Goal: Task Accomplishment & Management: Manage account settings

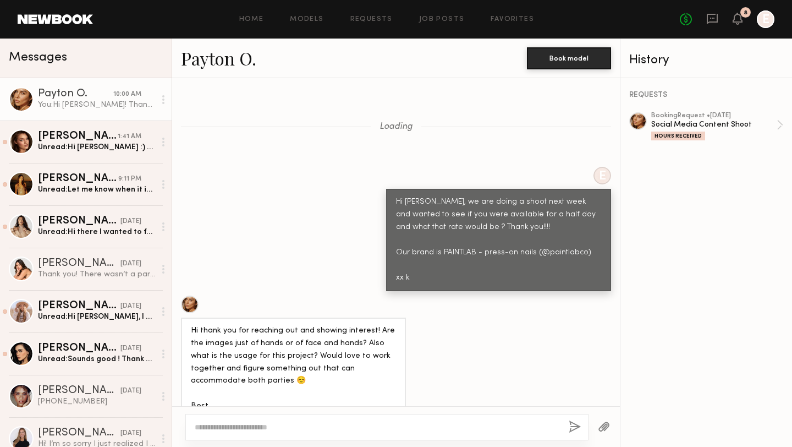
scroll to position [4571, 0]
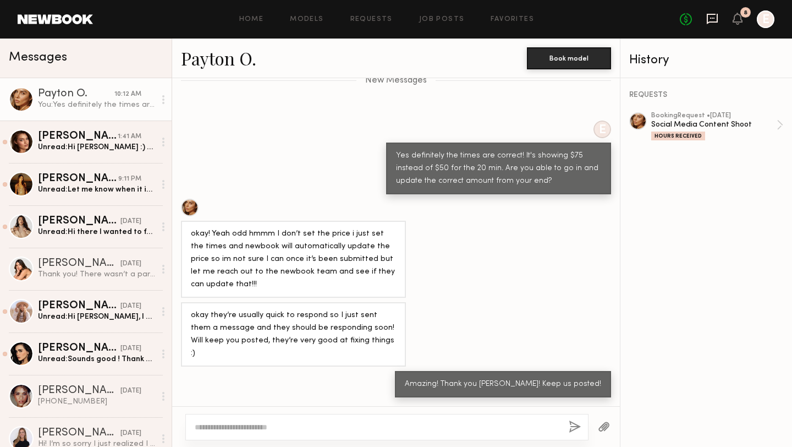
click at [712, 18] on icon at bounding box center [712, 18] width 4 height 1
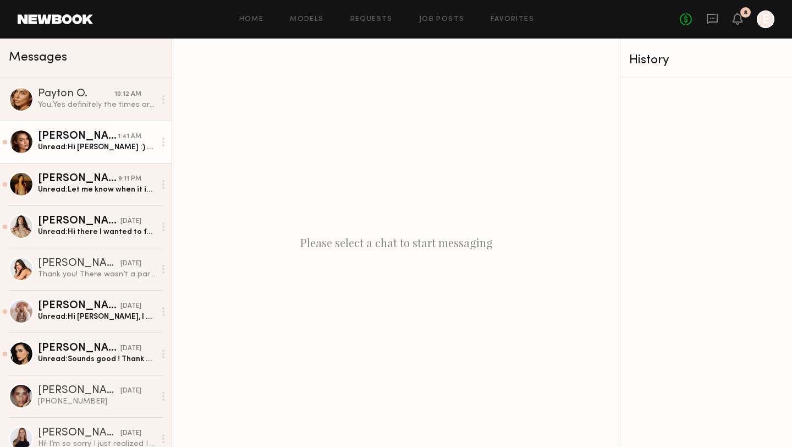
click at [74, 140] on div "[PERSON_NAME]" at bounding box center [78, 136] width 80 height 11
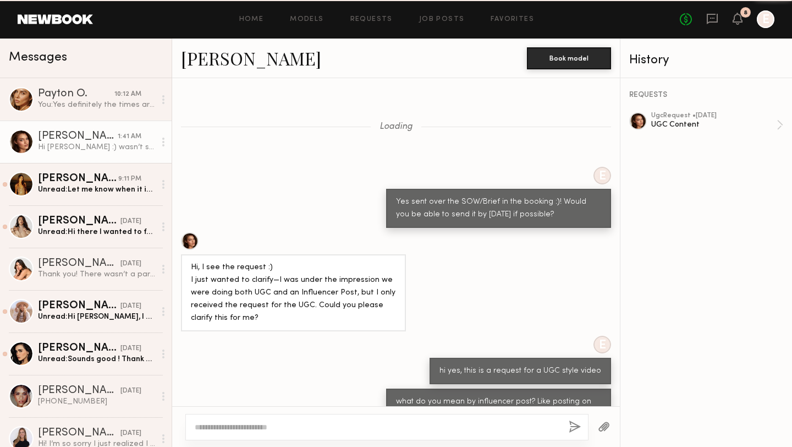
scroll to position [755, 0]
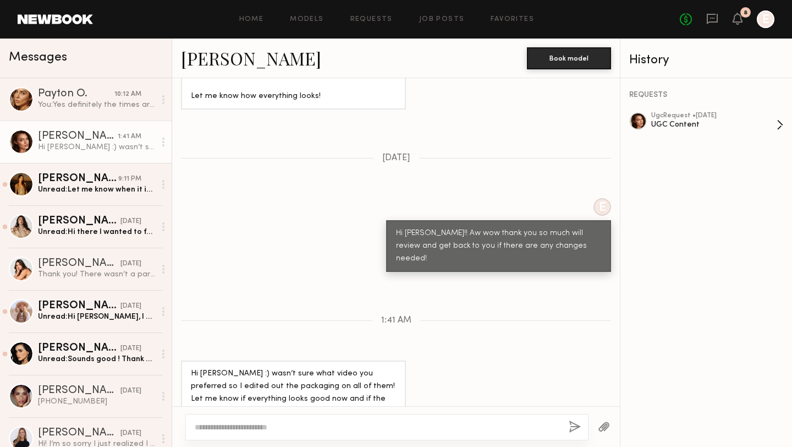
click at [678, 115] on div "ugc Request • 09/02/2025" at bounding box center [713, 115] width 125 height 7
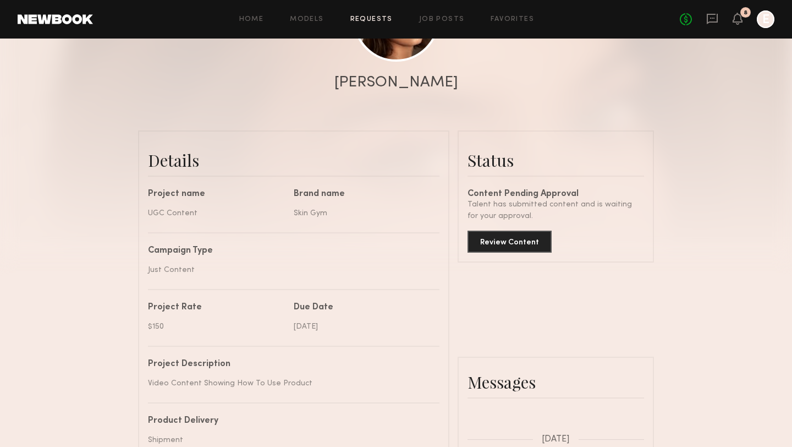
scroll to position [187, 0]
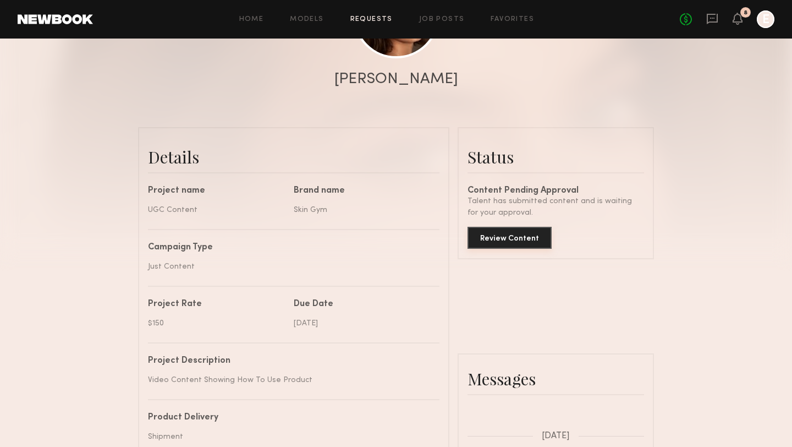
click at [505, 240] on button "Review Content" at bounding box center [510, 238] width 84 height 22
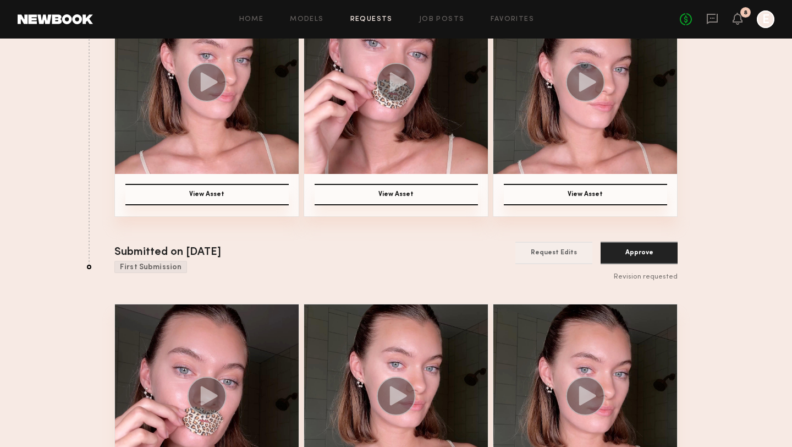
scroll to position [315, 0]
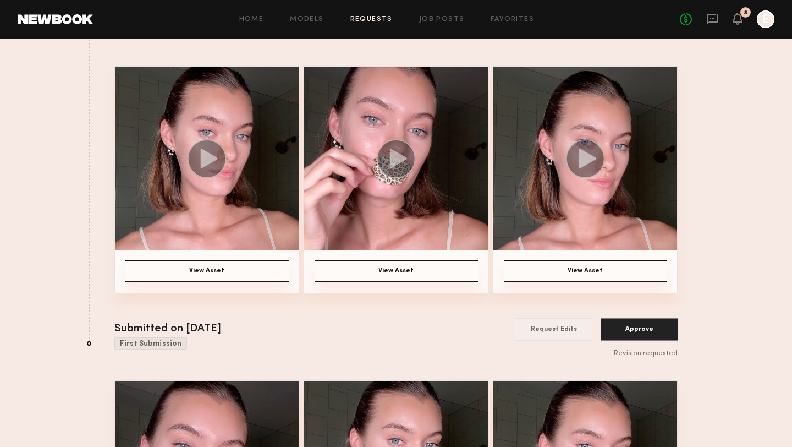
scroll to position [148, 0]
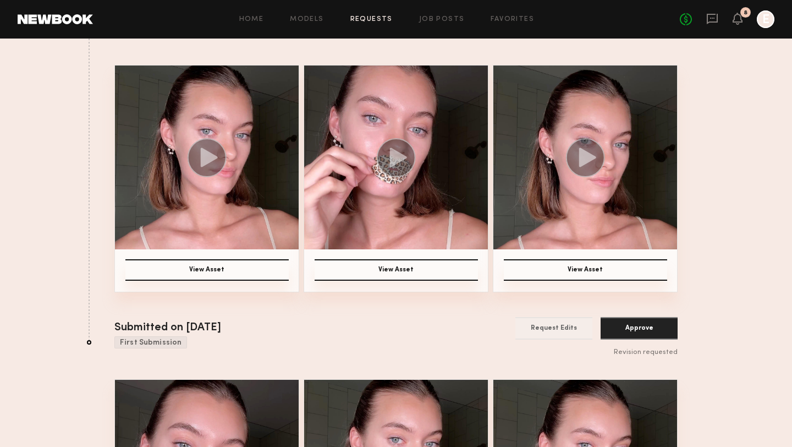
click at [220, 270] on button "View Asset" at bounding box center [206, 269] width 163 height 21
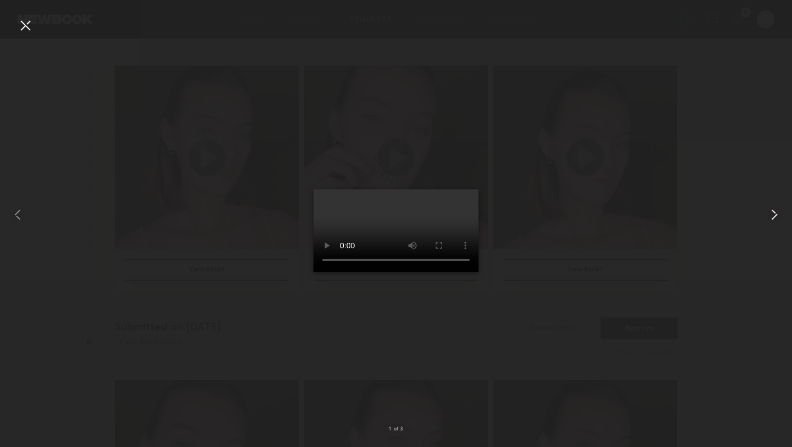
click at [773, 218] on common-icon at bounding box center [775, 215] width 18 height 18
click at [780, 214] on common-icon at bounding box center [775, 215] width 18 height 18
click at [568, 172] on div at bounding box center [396, 215] width 792 height 394
click at [190, 304] on div at bounding box center [396, 215] width 792 height 394
click at [24, 30] on div at bounding box center [26, 26] width 18 height 18
